Goal: Transaction & Acquisition: Obtain resource

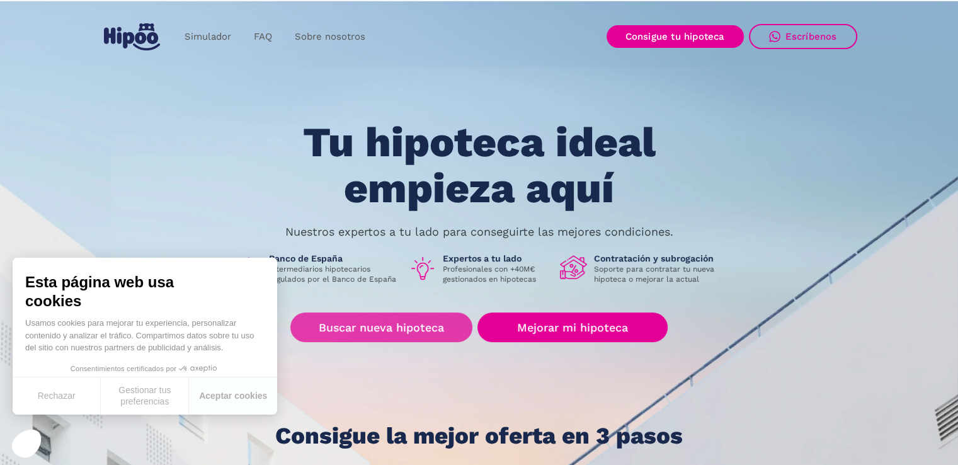
click at [384, 321] on link "Buscar nueva hipoteca" at bounding box center [381, 327] width 182 height 30
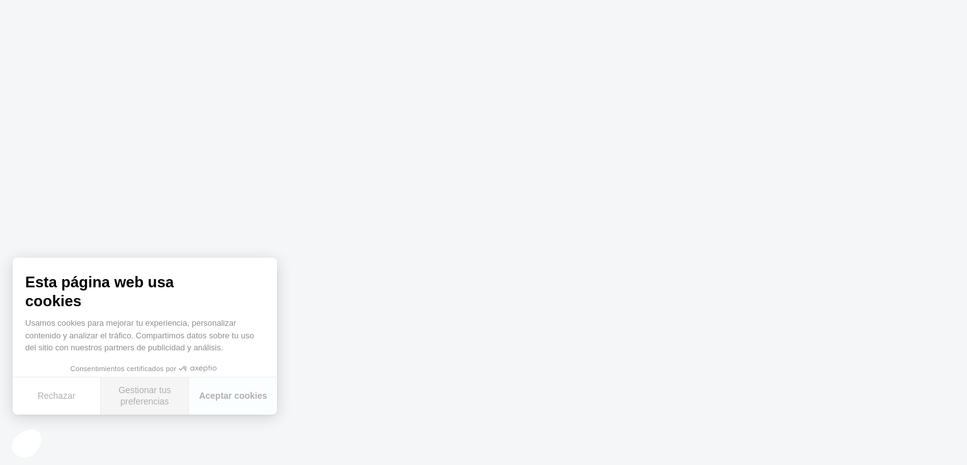
click at [129, 402] on button "Gestionar tus preferencias" at bounding box center [145, 395] width 88 height 37
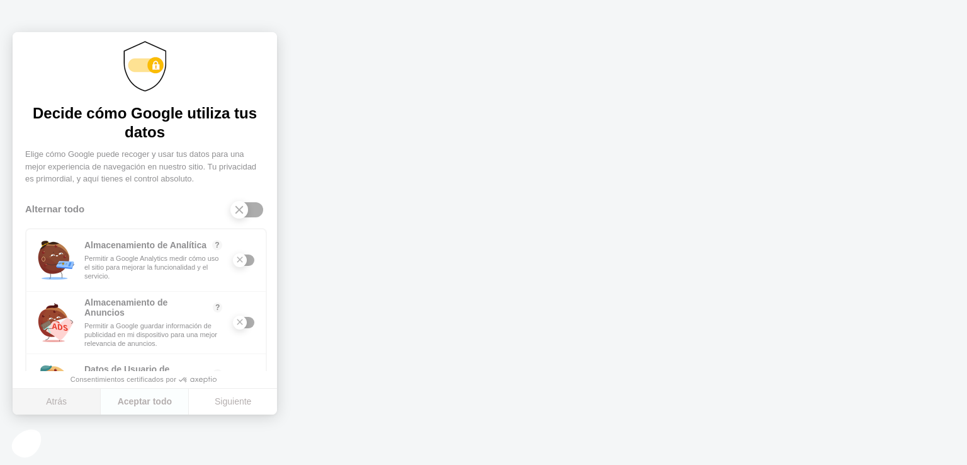
click at [46, 401] on button "Atrás" at bounding box center [57, 402] width 88 height 26
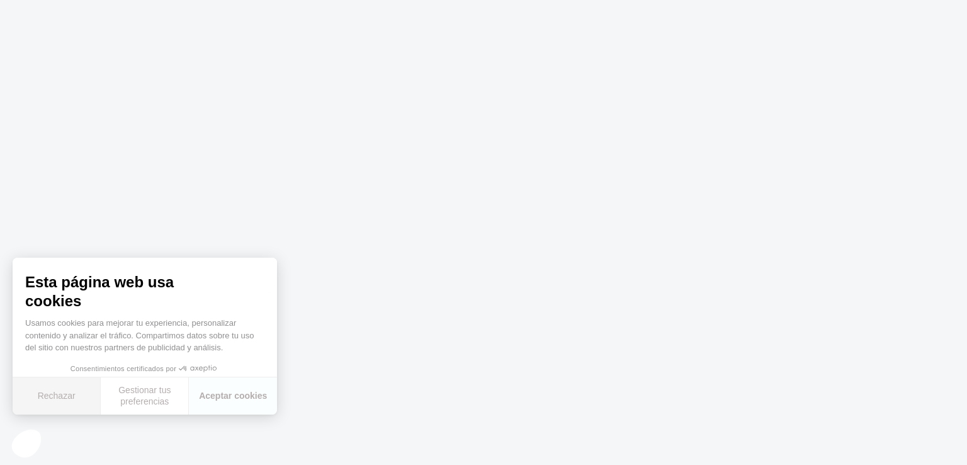
click at [59, 393] on button "Rechazar" at bounding box center [57, 395] width 88 height 37
